Goal: Task Accomplishment & Management: Manage account settings

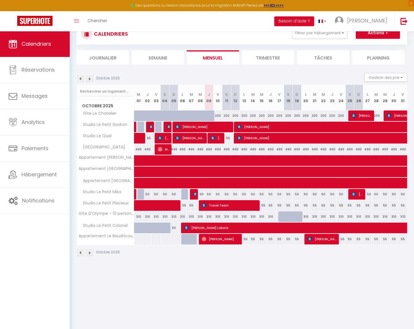
scroll to position [21, 0]
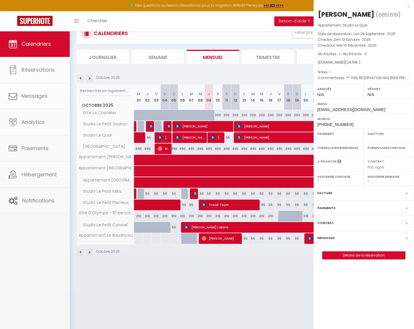
select select "OK"
select select "KO"
select select "0"
select select "1"
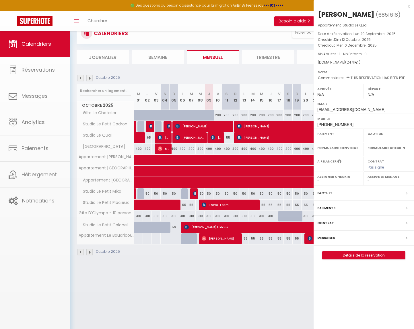
select select
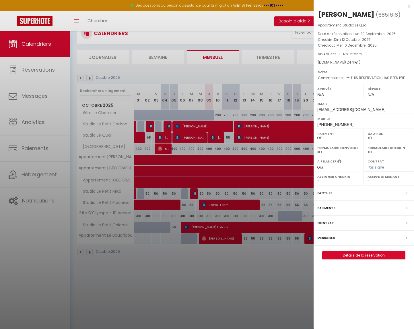
click at [268, 80] on div at bounding box center [207, 164] width 414 height 329
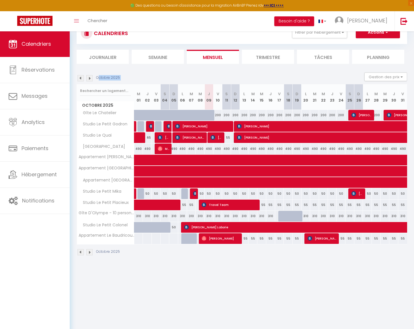
drag, startPoint x: 99, startPoint y: 79, endPoint x: 96, endPoint y: 88, distance: 9.3
click at [96, 88] on div "[DATE] Gestion des prix Nb Nuits minimum Règles Disponibilité [DATE] M 01 J 02 …" at bounding box center [242, 166] width 331 height 189
click at [99, 82] on div "Octobre 2025 Gestion des prix Nb Nuits minimum Règles Disponibilité" at bounding box center [242, 78] width 331 height 12
click at [92, 80] on img at bounding box center [89, 78] width 6 height 6
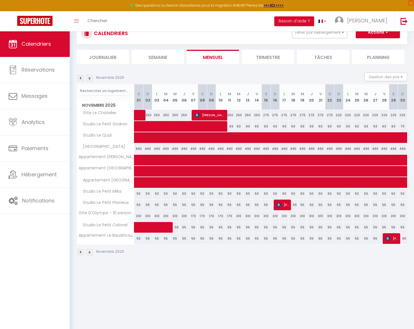
click at [81, 78] on img at bounding box center [81, 78] width 6 height 6
